Goal: Navigation & Orientation: Find specific page/section

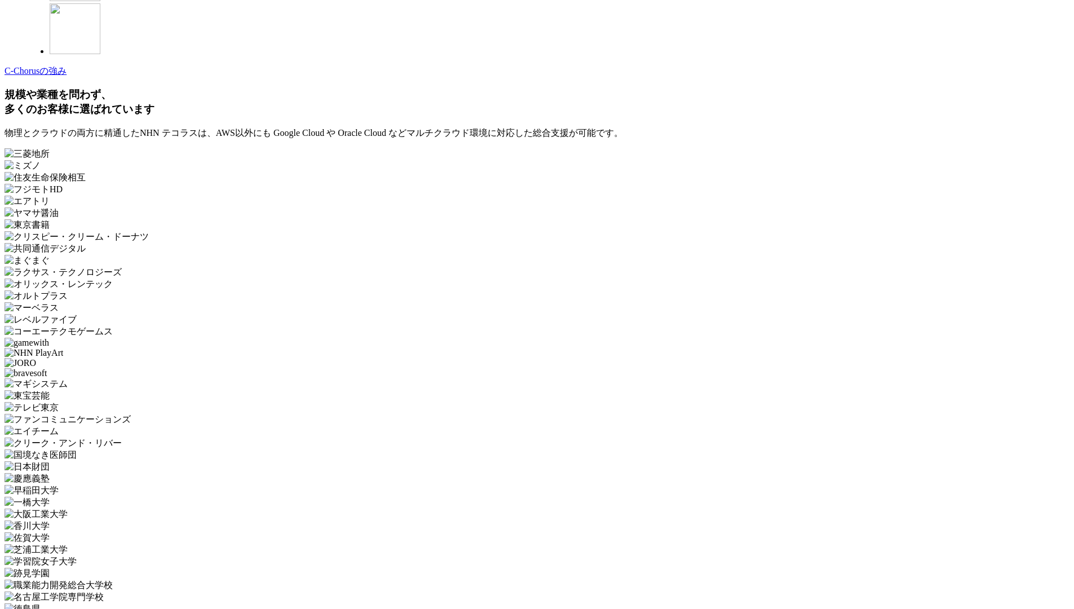
scroll to position [3377, 0]
